Goal: Task Accomplishment & Management: Manage account settings

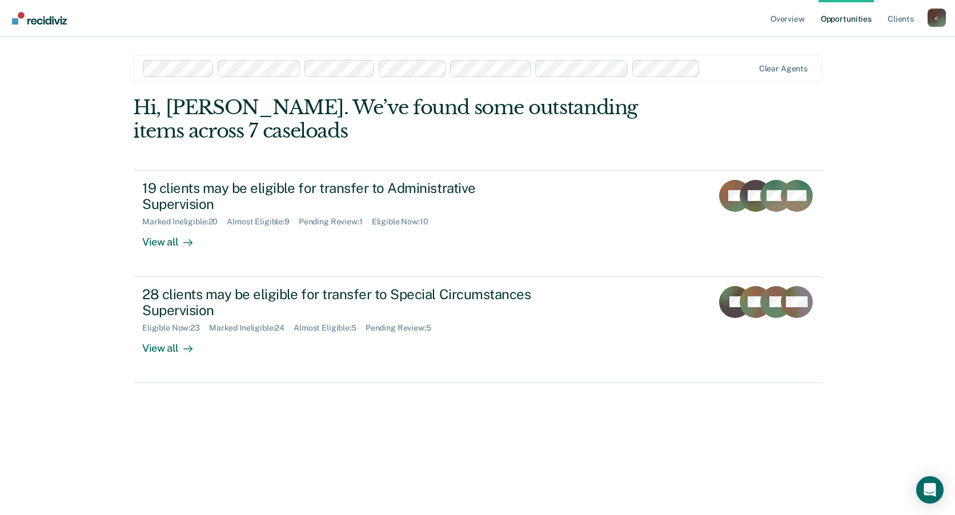
click at [365, 427] on div "Hi, [PERSON_NAME]. We’ve found some outstanding items across 7 caseloads 19 cli…" at bounding box center [477, 289] width 689 height 387
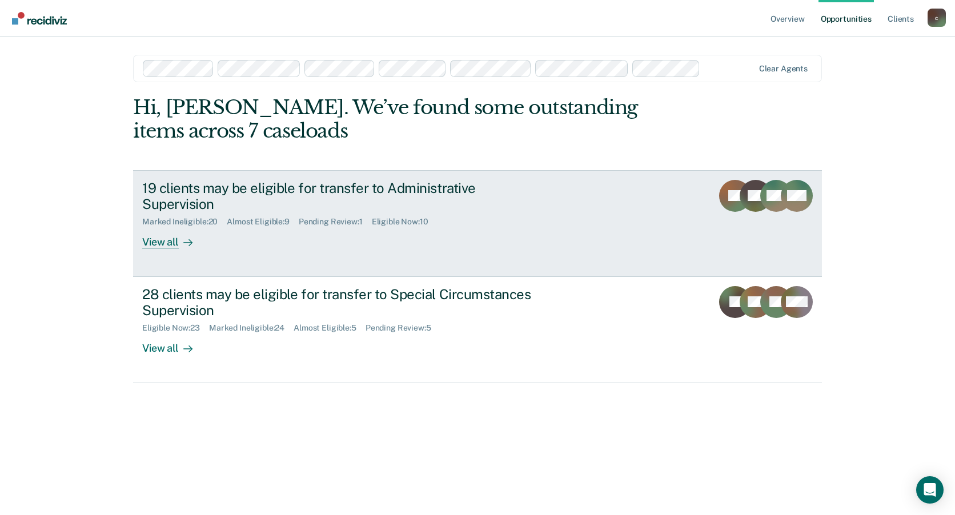
click at [161, 242] on div "View all" at bounding box center [174, 238] width 64 height 22
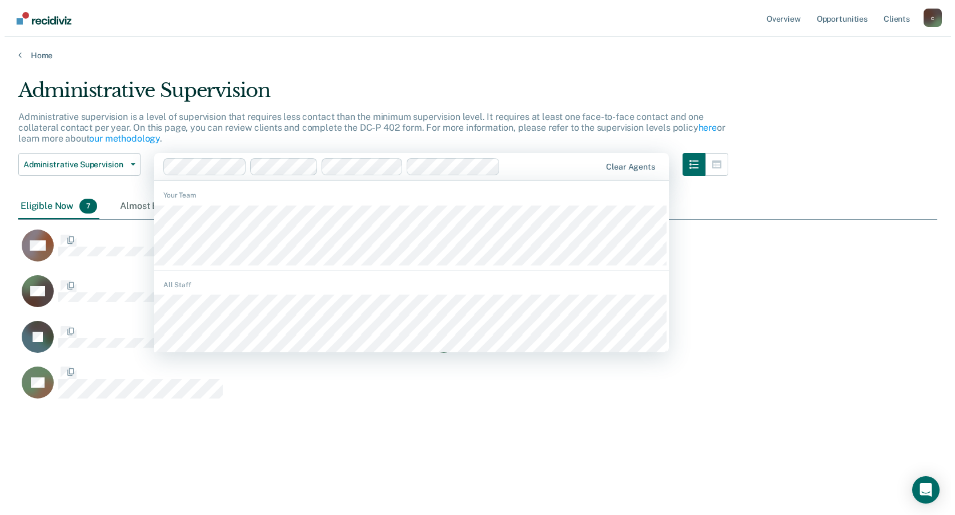
scroll to position [9, 9]
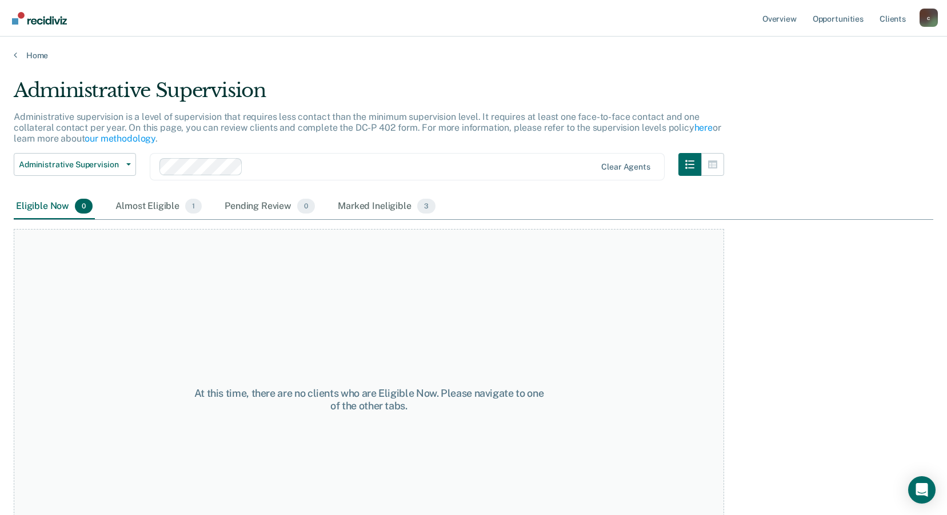
click at [140, 433] on div "At this time, there are no clients who are Eligible Now. Please navigate to one…" at bounding box center [369, 400] width 710 height 342
click at [105, 161] on span "Administrative Supervision" at bounding box center [70, 165] width 103 height 10
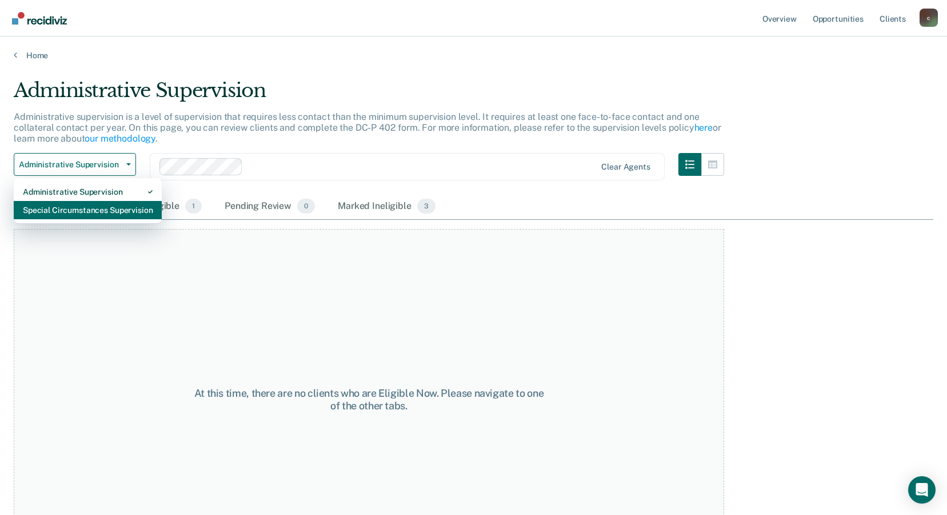
click at [126, 209] on div "Special Circumstances Supervision" at bounding box center [88, 210] width 130 height 18
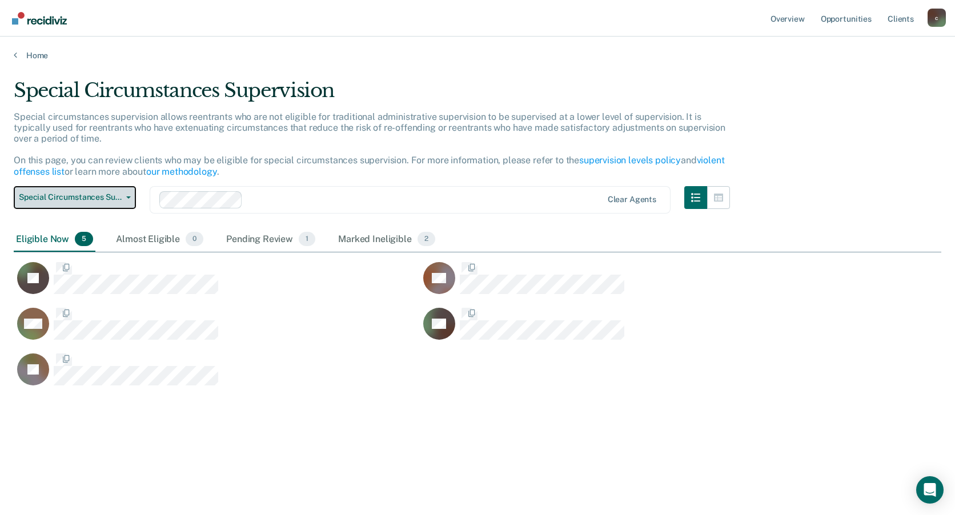
scroll to position [342, 919]
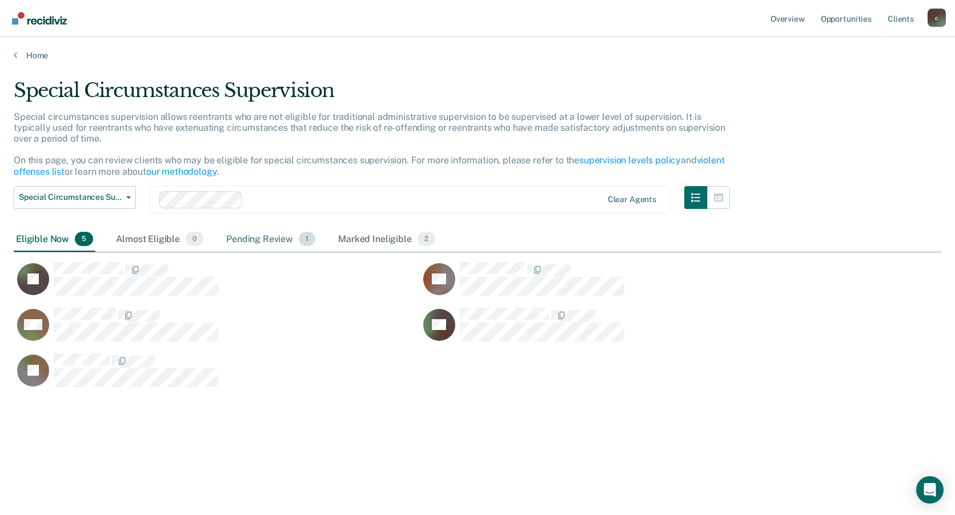
click at [262, 239] on div "Pending Review 1" at bounding box center [271, 239] width 94 height 25
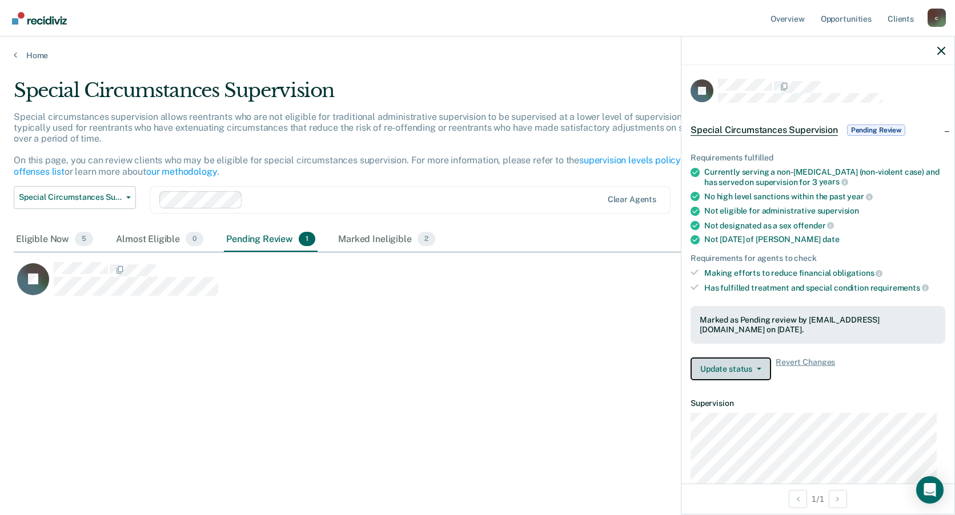
click at [736, 358] on button "Update status" at bounding box center [731, 369] width 81 height 23
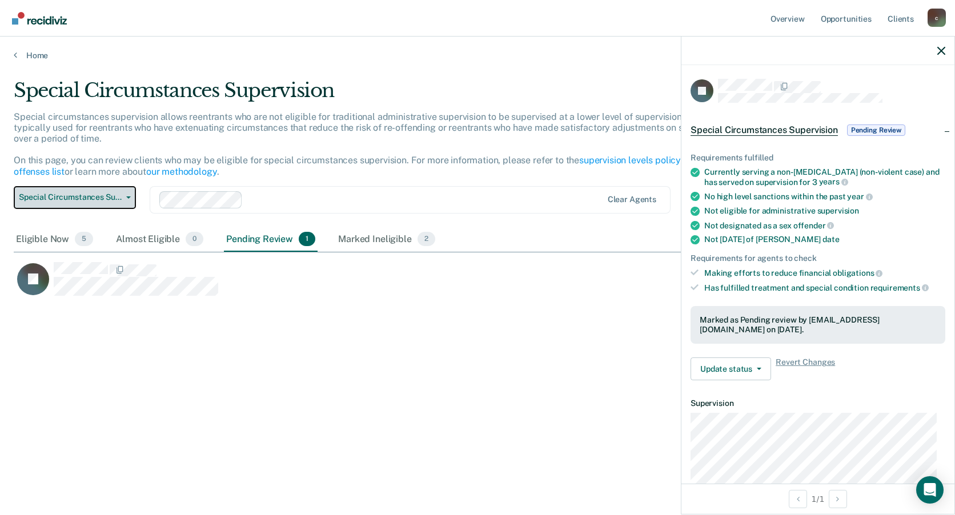
click at [111, 199] on span "Special Circumstances Supervision" at bounding box center [70, 198] width 103 height 10
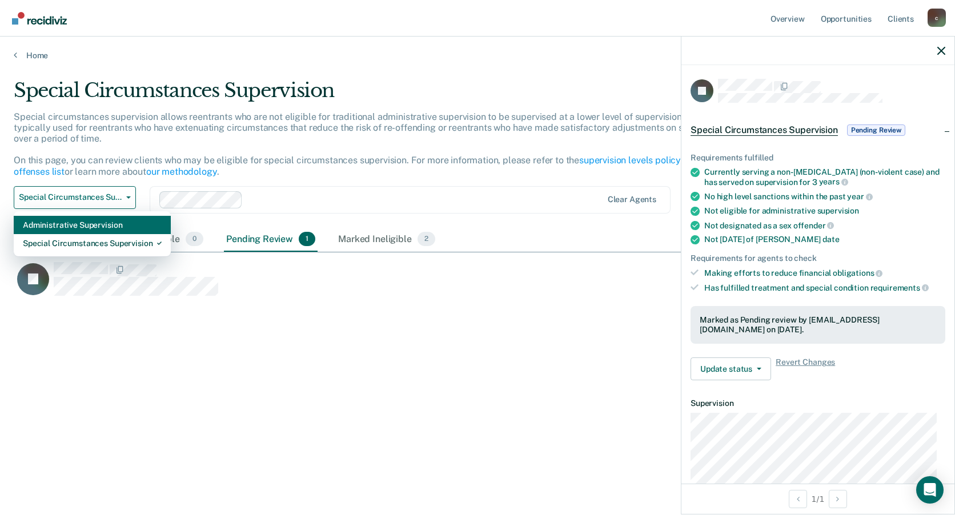
click at [110, 225] on div "Administrative Supervision" at bounding box center [92, 225] width 139 height 18
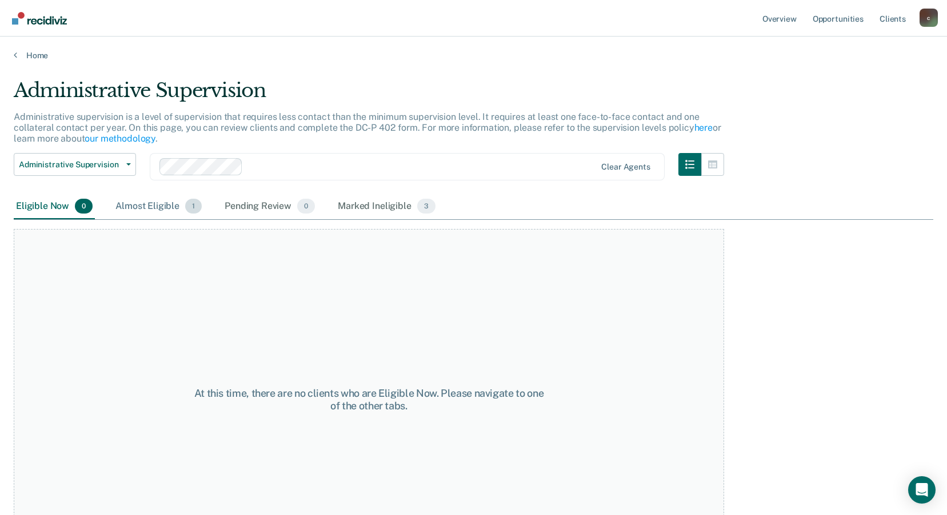
click at [155, 203] on div "Almost Eligible 1" at bounding box center [158, 206] width 91 height 25
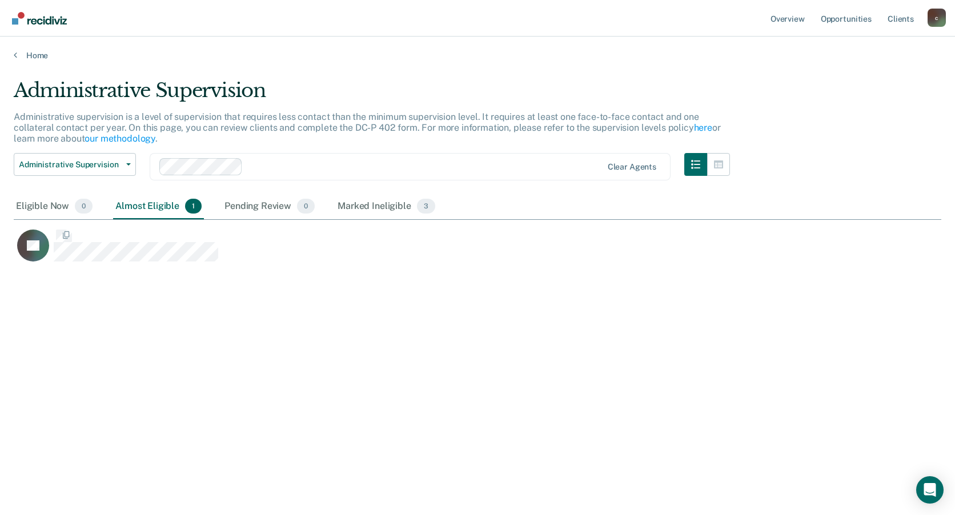
scroll to position [342, 919]
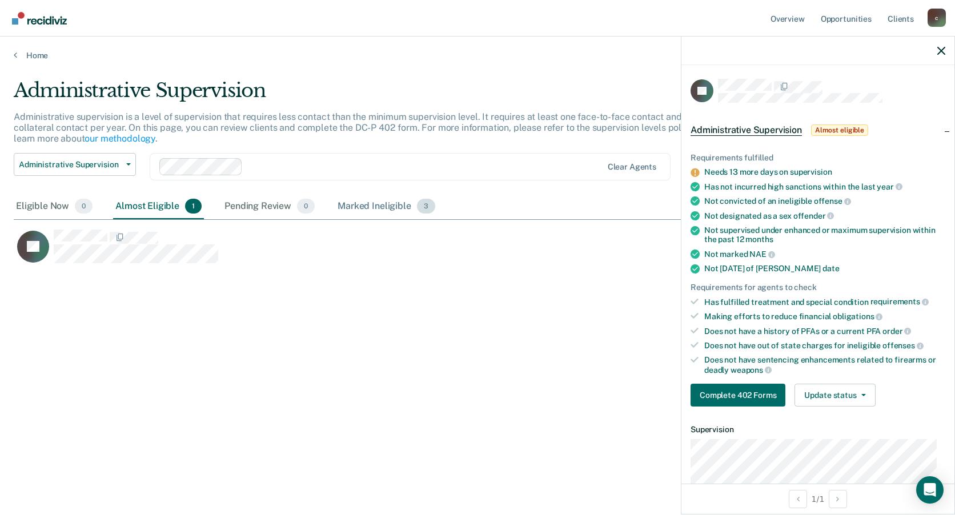
click at [373, 203] on div "Marked Ineligible 3" at bounding box center [386, 206] width 102 height 25
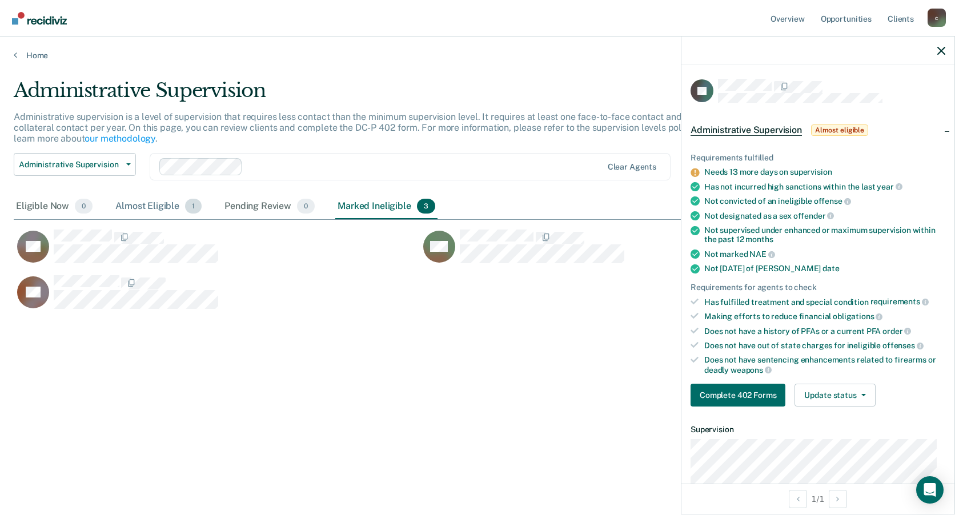
click at [150, 201] on div "Almost Eligible 1" at bounding box center [158, 206] width 91 height 25
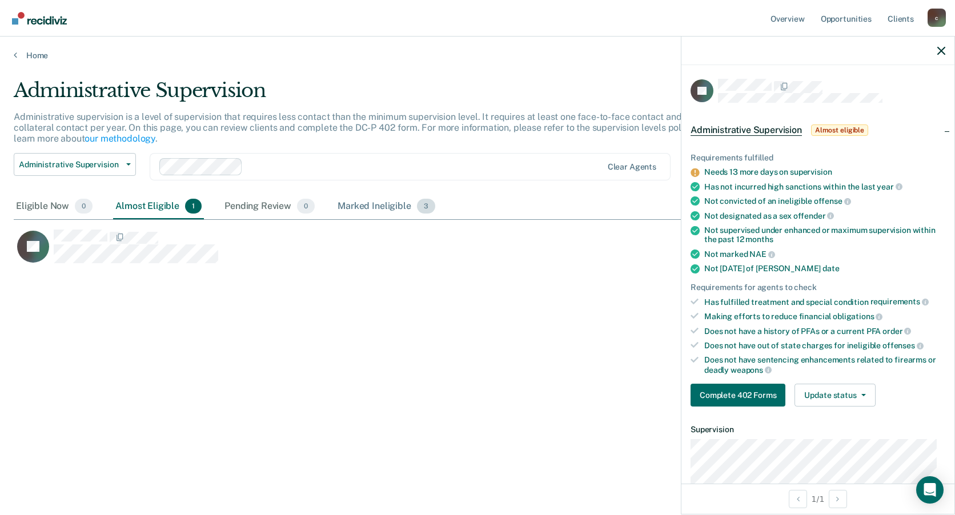
click at [371, 201] on div "Marked Ineligible 3" at bounding box center [386, 206] width 102 height 25
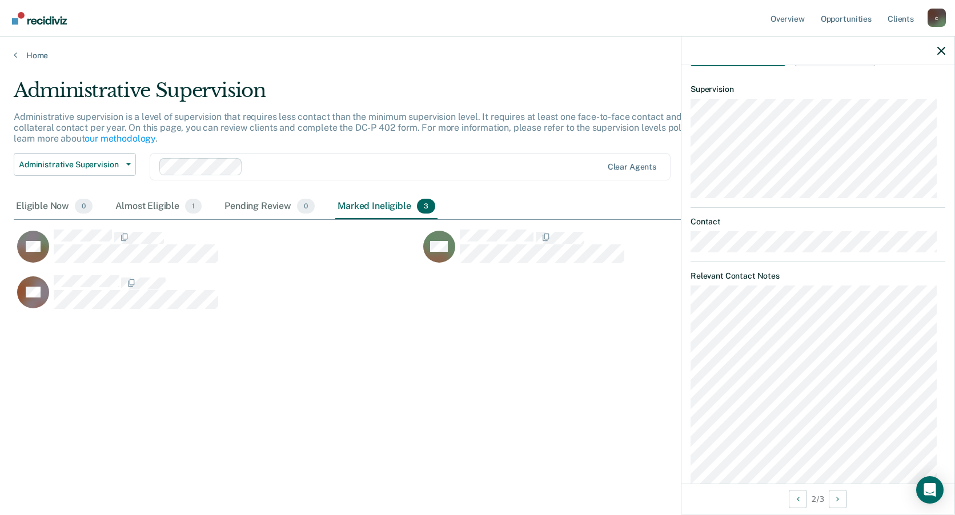
scroll to position [403, 0]
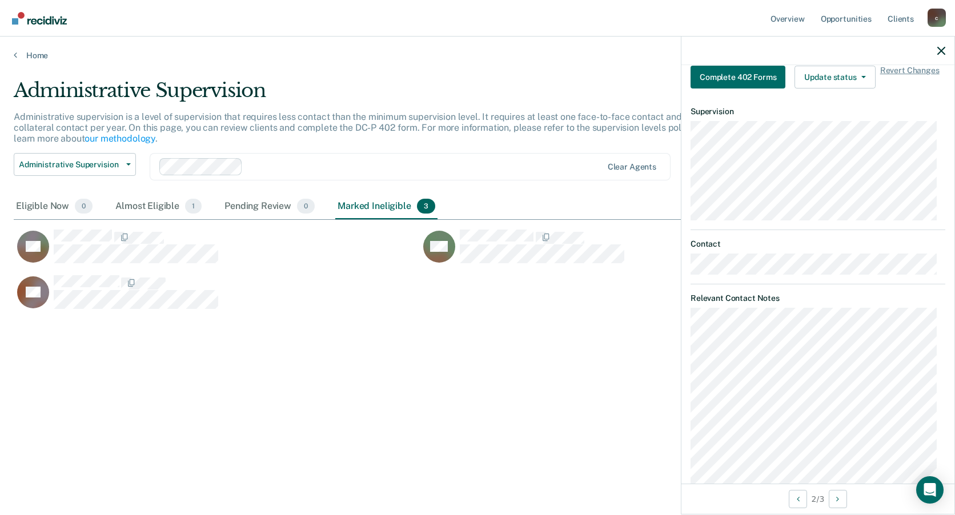
click at [457, 381] on div "Administrative Supervision Administrative supervision is a level of supervision…" at bounding box center [478, 254] width 928 height 351
click at [121, 169] on span "Administrative Supervision" at bounding box center [70, 165] width 103 height 10
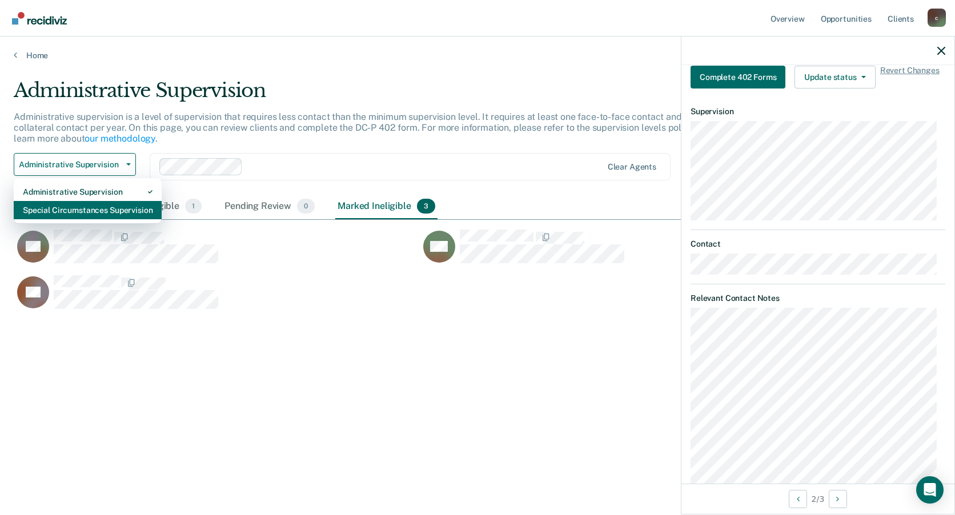
click at [131, 203] on div "Special Circumstances Supervision" at bounding box center [88, 210] width 130 height 18
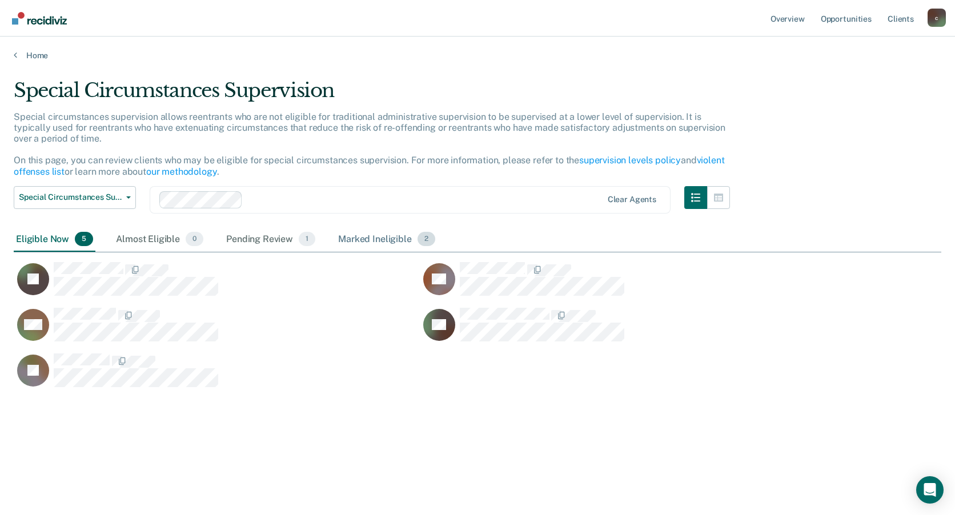
click at [366, 243] on div "Marked Ineligible 2" at bounding box center [387, 239] width 102 height 25
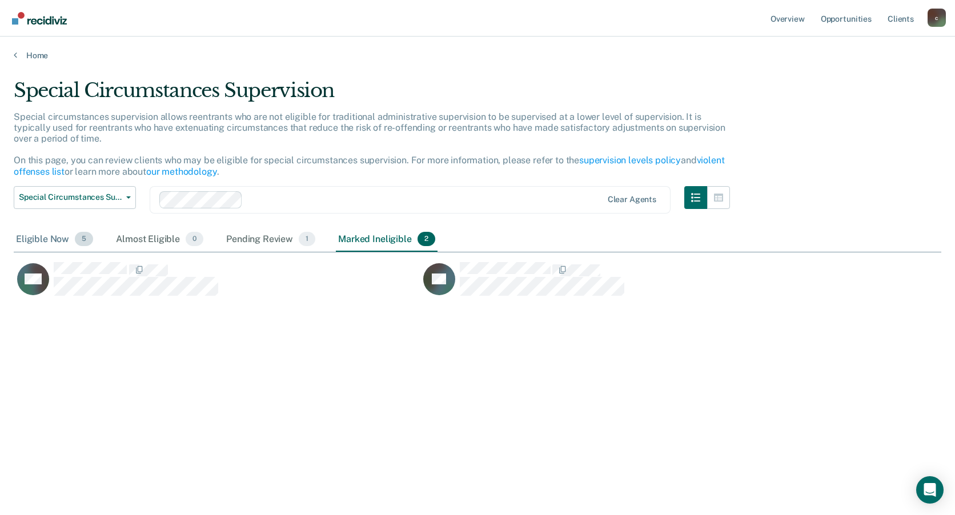
click at [54, 241] on div "Eligible Now 5" at bounding box center [55, 239] width 82 height 25
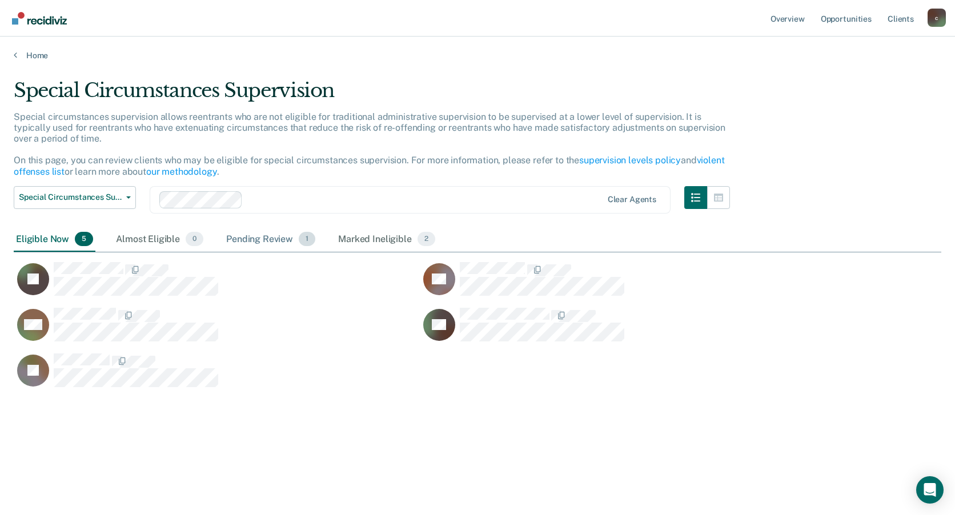
click at [263, 244] on div "Pending Review 1" at bounding box center [271, 239] width 94 height 25
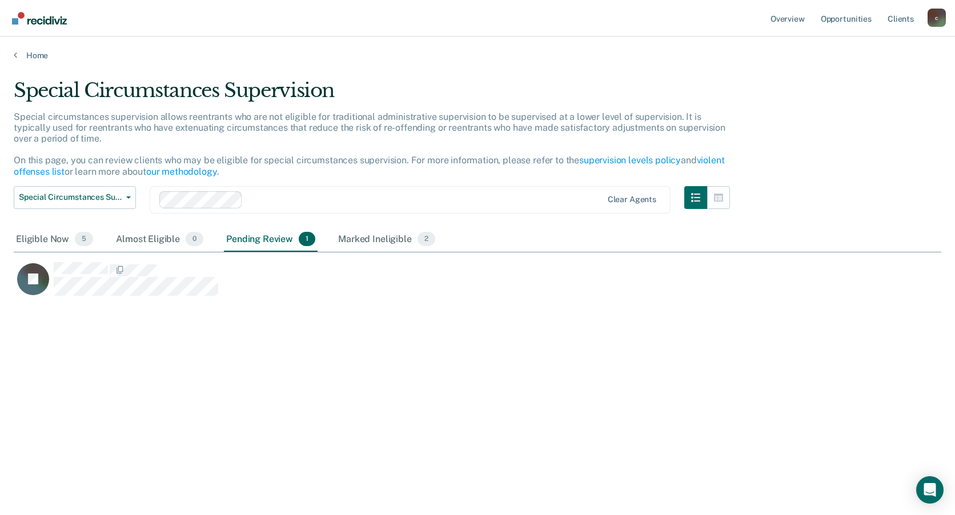
click at [448, 474] on main "Special Circumstances Supervision Special circumstances supervision allows reen…" at bounding box center [477, 286] width 955 height 451
click at [475, 377] on div "Special Circumstances Supervision Special circumstances supervision allows reen…" at bounding box center [478, 254] width 928 height 351
